Goal: Information Seeking & Learning: Learn about a topic

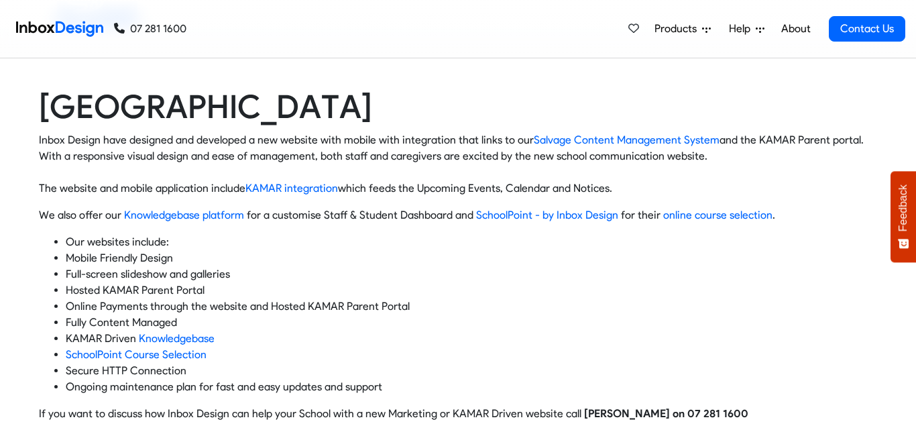
scroll to position [187, 0]
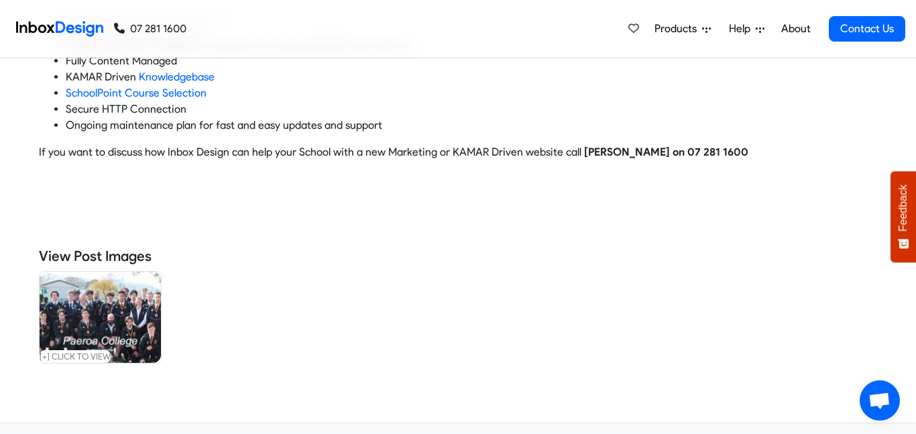
scroll to position [441, 0]
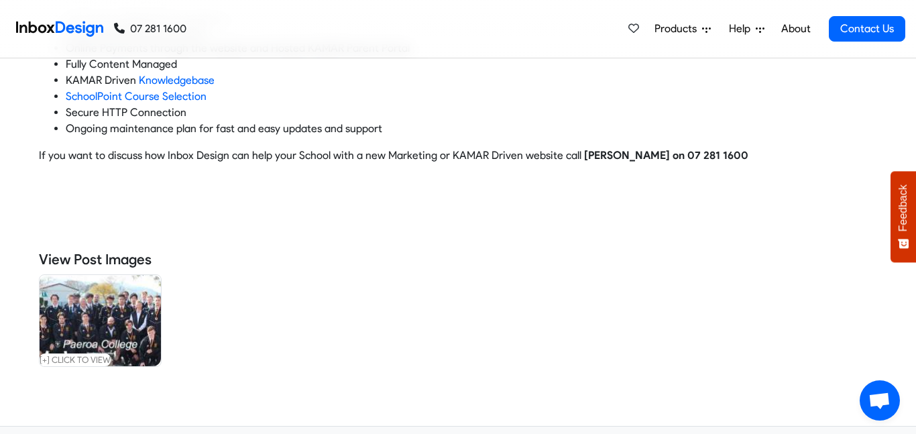
click at [121, 336] on img at bounding box center [100, 320] width 121 height 91
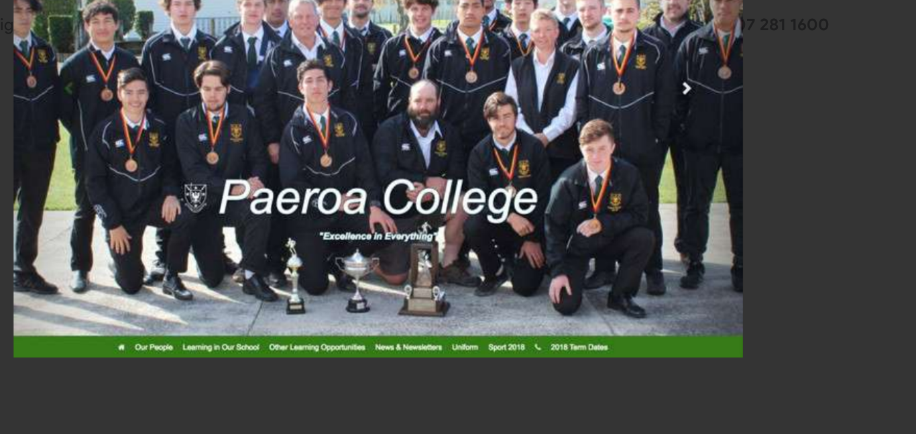
scroll to position [425, 0]
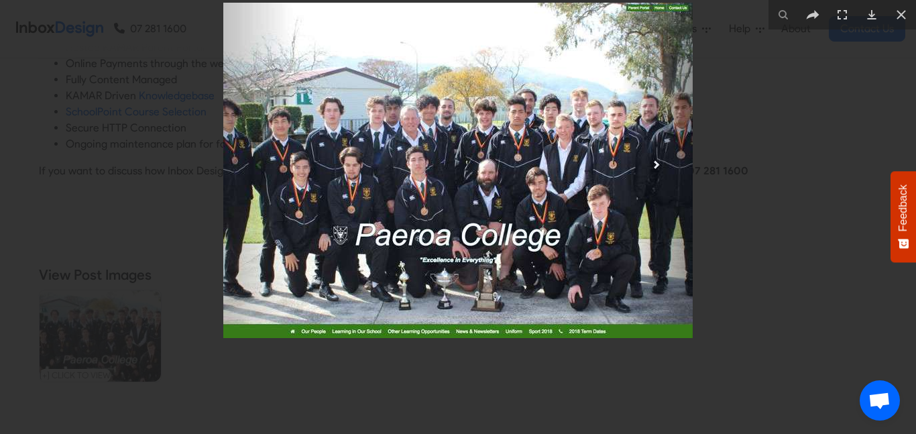
drag, startPoint x: 370, startPoint y: 231, endPoint x: 292, endPoint y: 178, distance: 94.5
click at [292, 178] on img at bounding box center [457, 170] width 469 height 335
